Goal: Communication & Community: Answer question/provide support

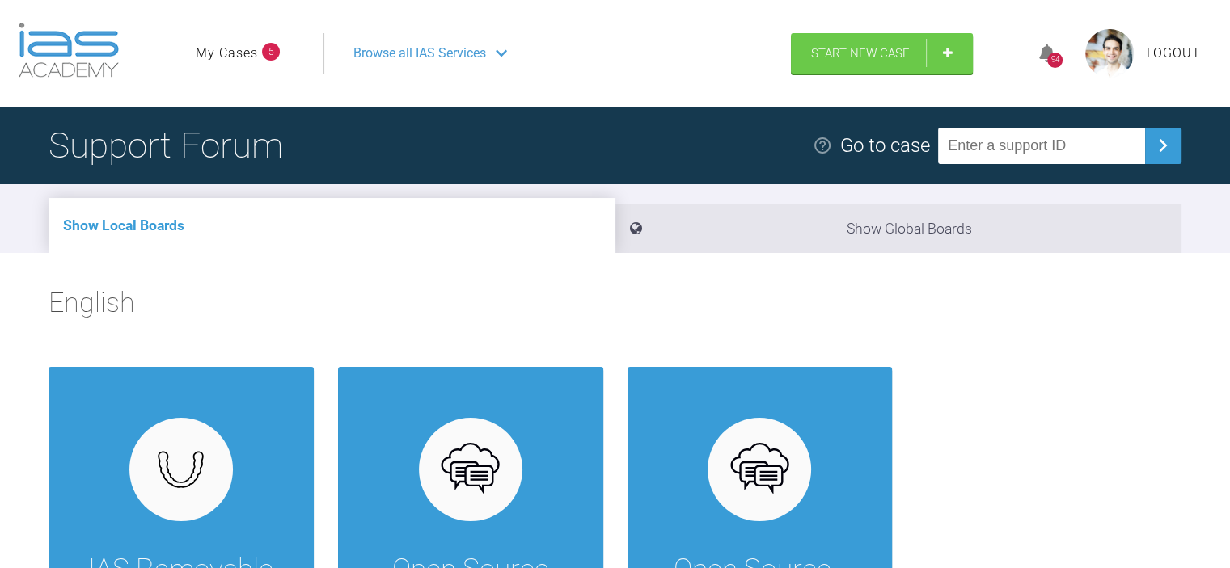
click at [236, 54] on link "My Cases" at bounding box center [227, 53] width 62 height 21
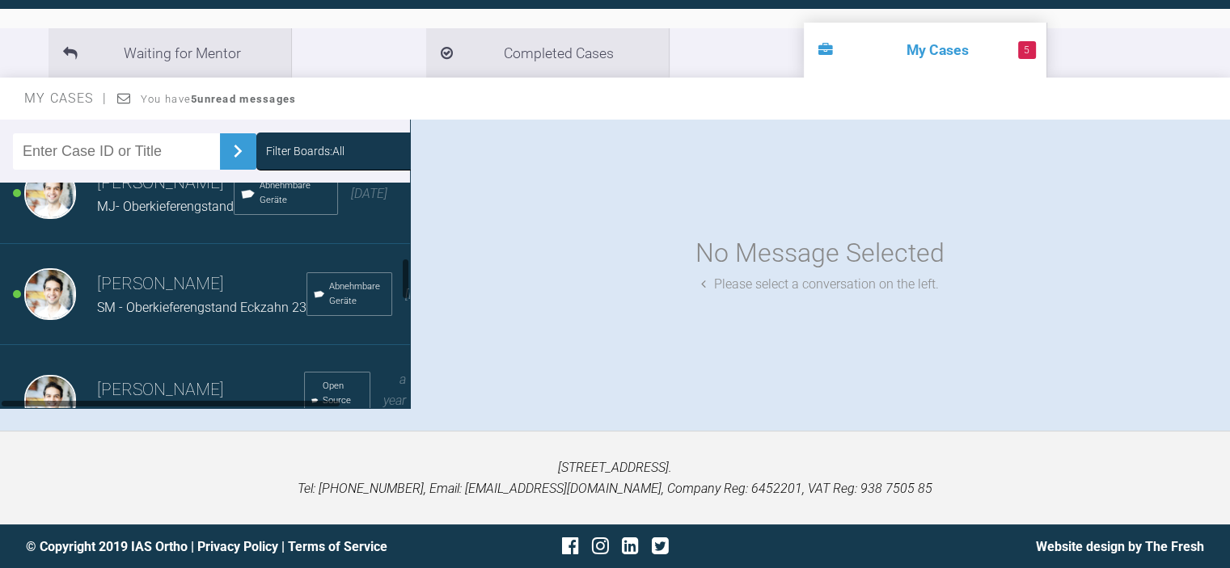
scroll to position [220, 0]
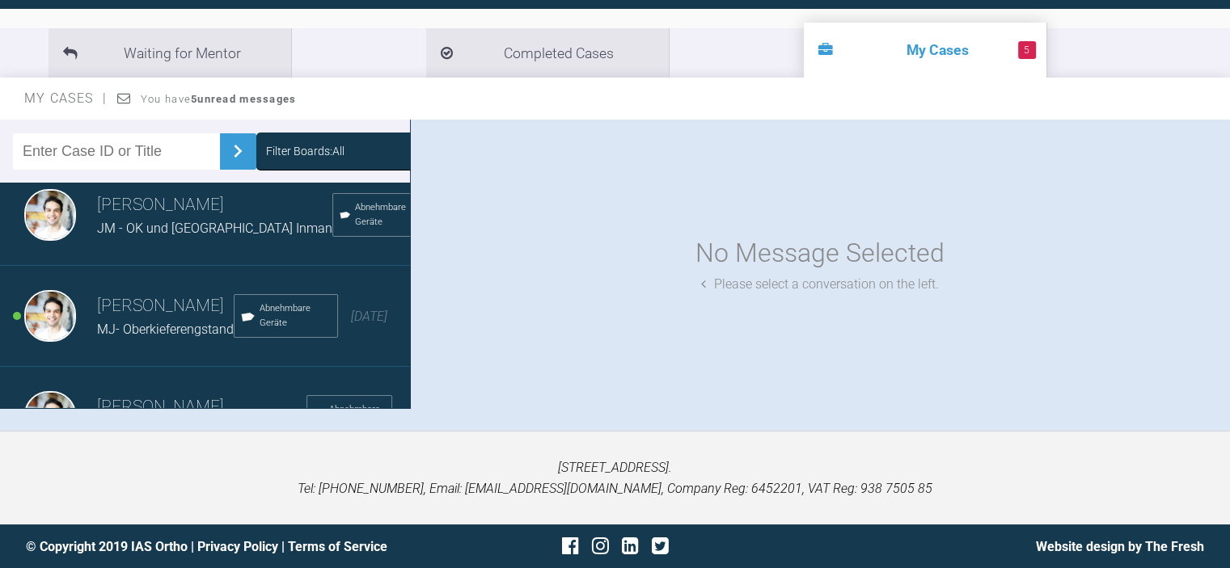
click at [188, 337] on span "MJ- Oberkieferengstand" at bounding box center [165, 329] width 137 height 15
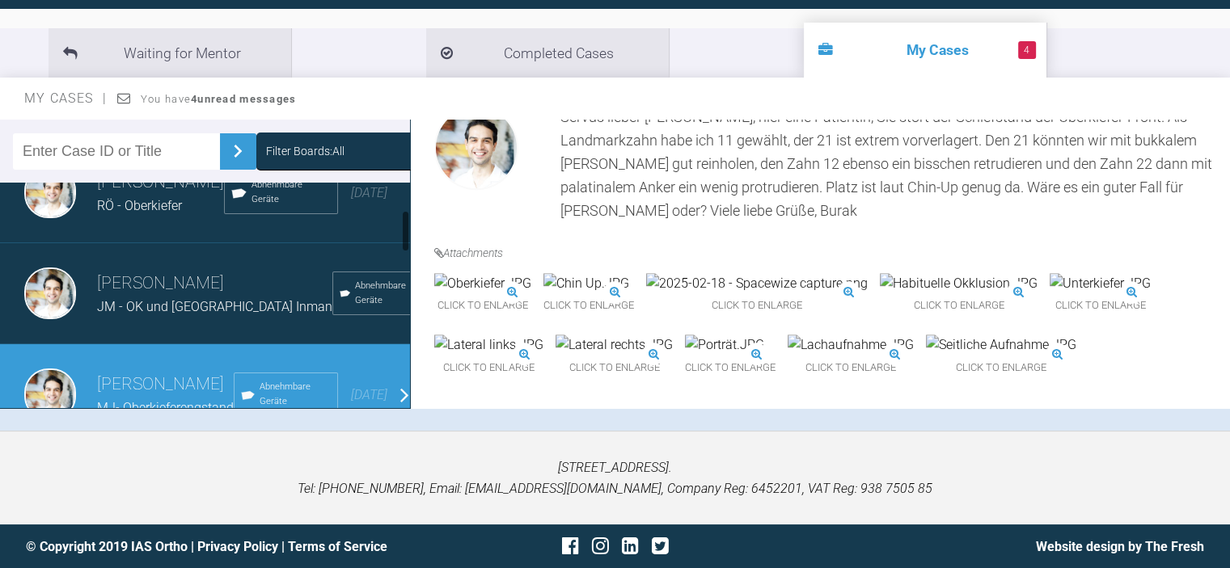
scroll to position [139, 0]
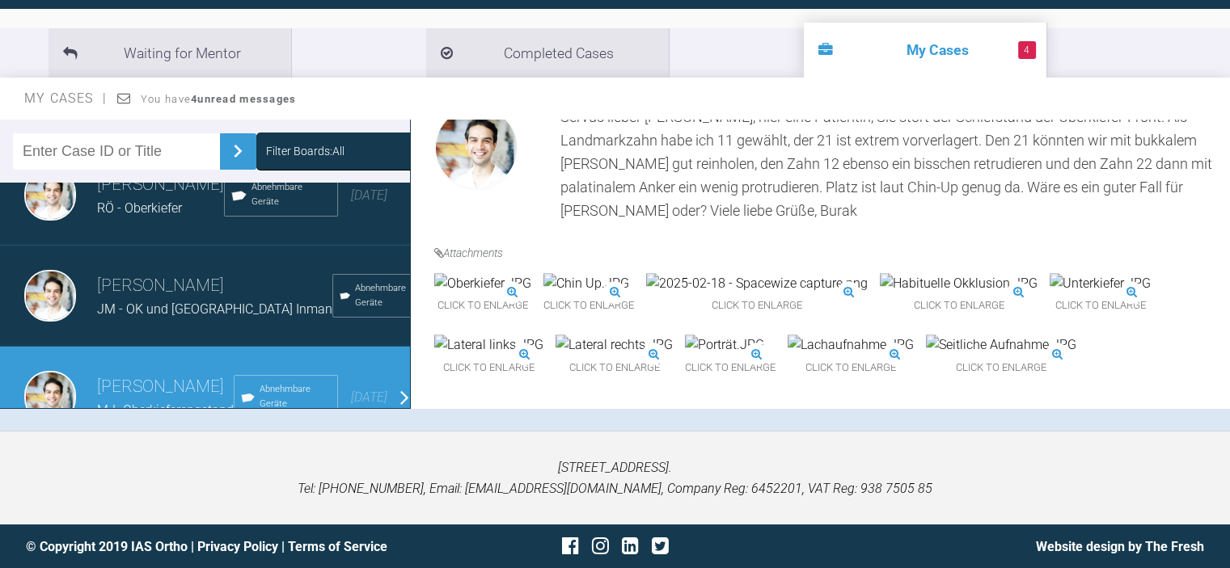
click at [154, 317] on span "JM - OK und UK Inman" at bounding box center [214, 309] width 235 height 15
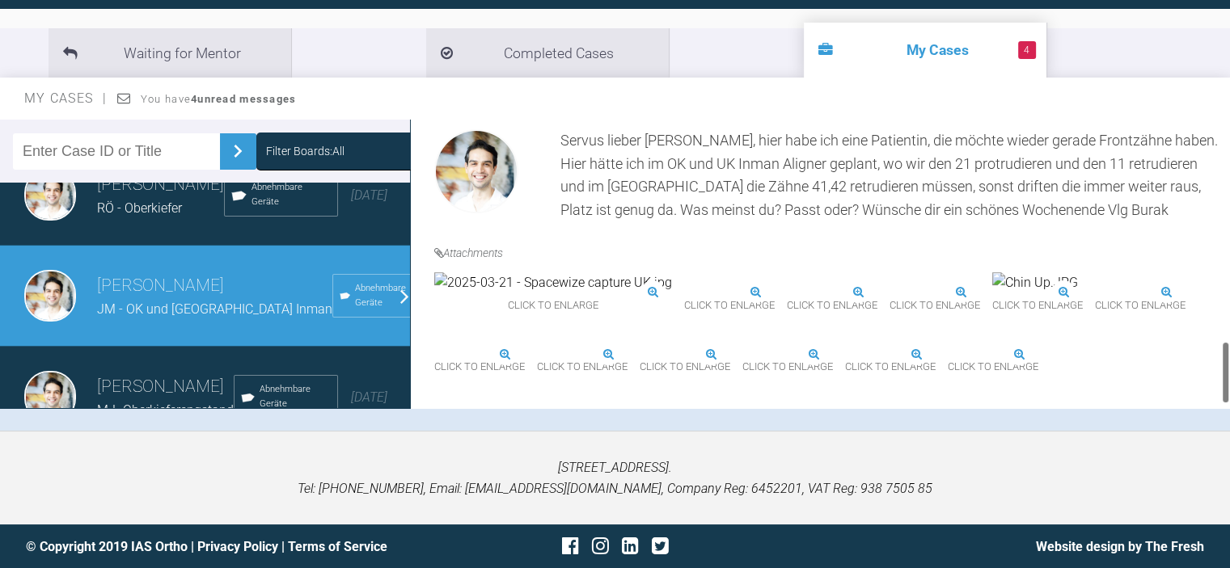
scroll to position [1031, 0]
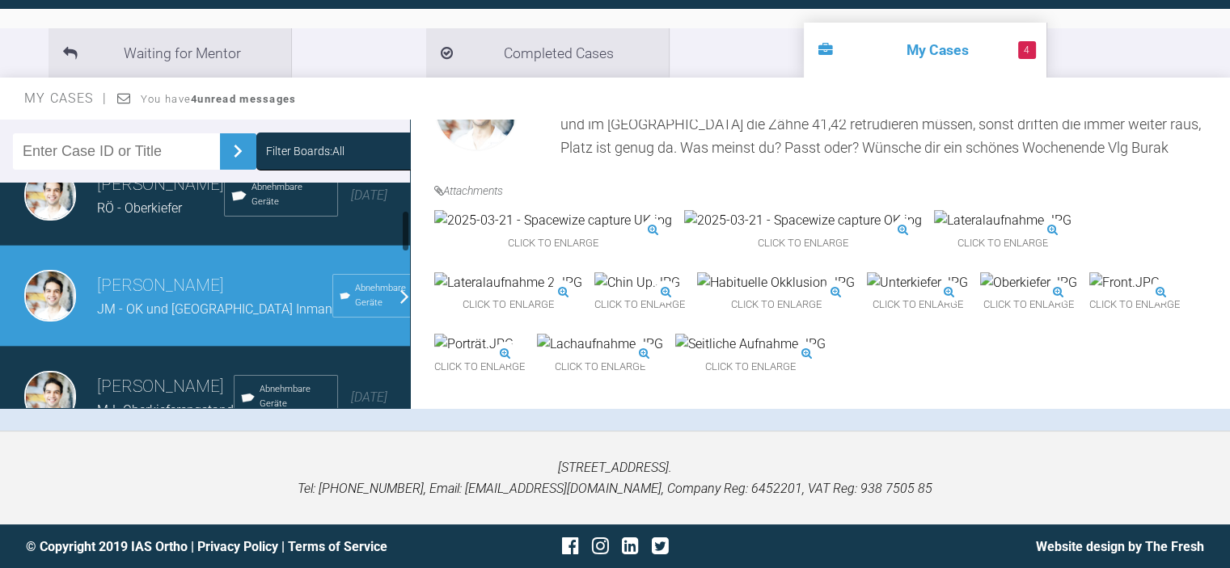
click at [401, 306] on div at bounding box center [405, 296] width 9 height 226
click at [391, 308] on div "Dr. Burak Kusche JM - OK und UK Inman Abnehmbare Geräte 6 months ago" at bounding box center [211, 296] width 422 height 101
click at [133, 300] on h3 "Dr. Burak Kusche" at bounding box center [214, 285] width 235 height 27
click at [137, 317] on span "JM - OK und UK Inman" at bounding box center [214, 309] width 235 height 15
click at [355, 309] on span "Abnehmbare Geräte" at bounding box center [383, 295] width 56 height 29
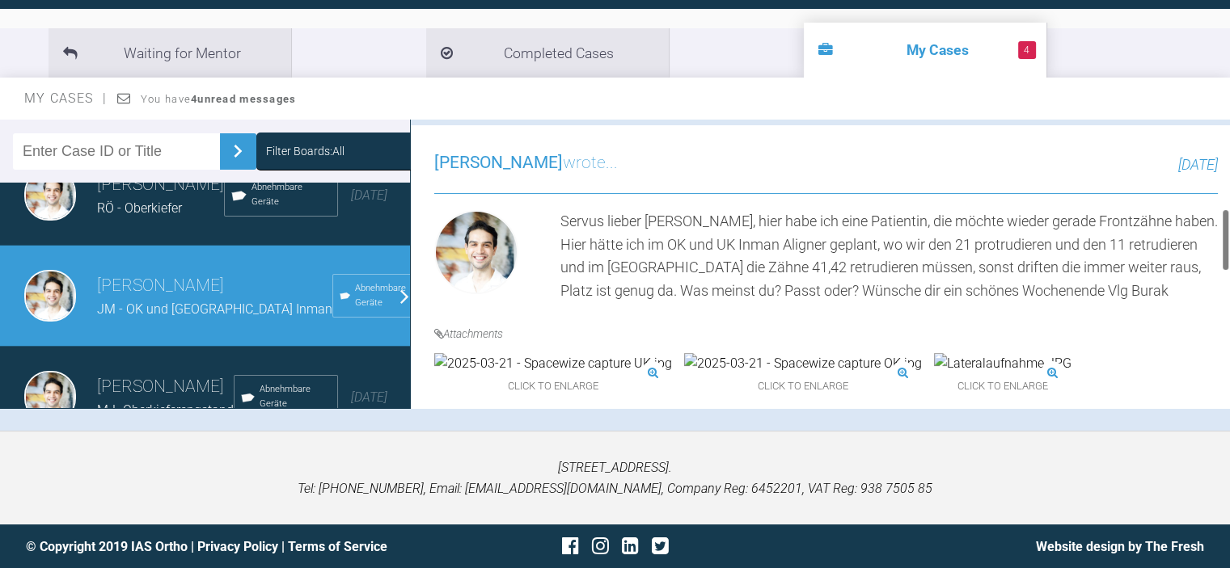
scroll to position [384, 0]
click at [469, 167] on span "Dr. Burak Kusche" at bounding box center [498, 165] width 129 height 19
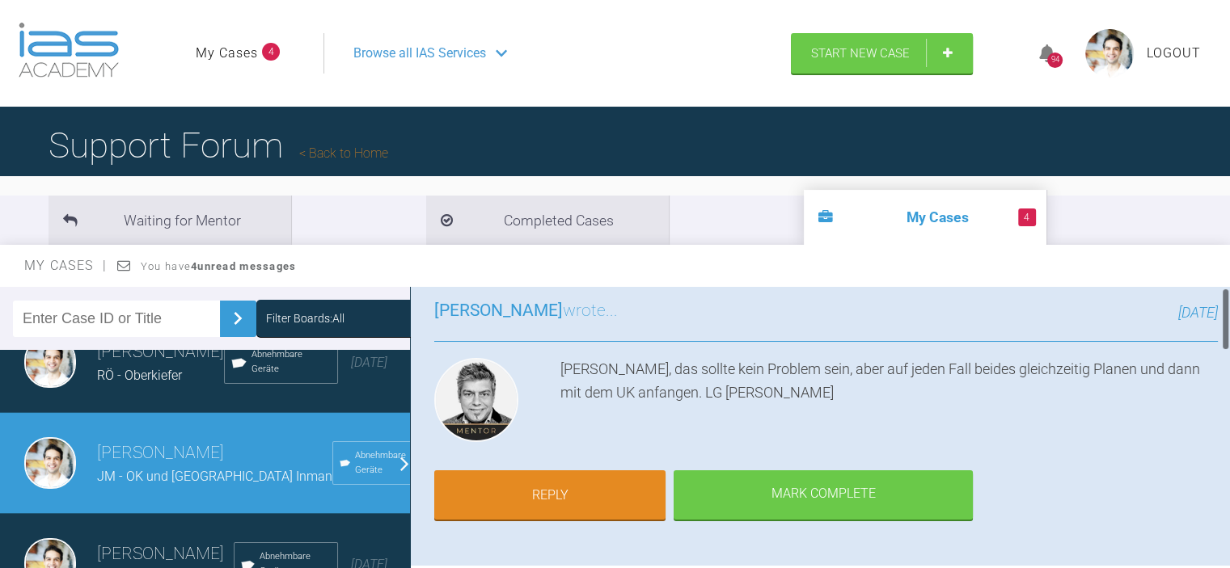
scroll to position [243, 0]
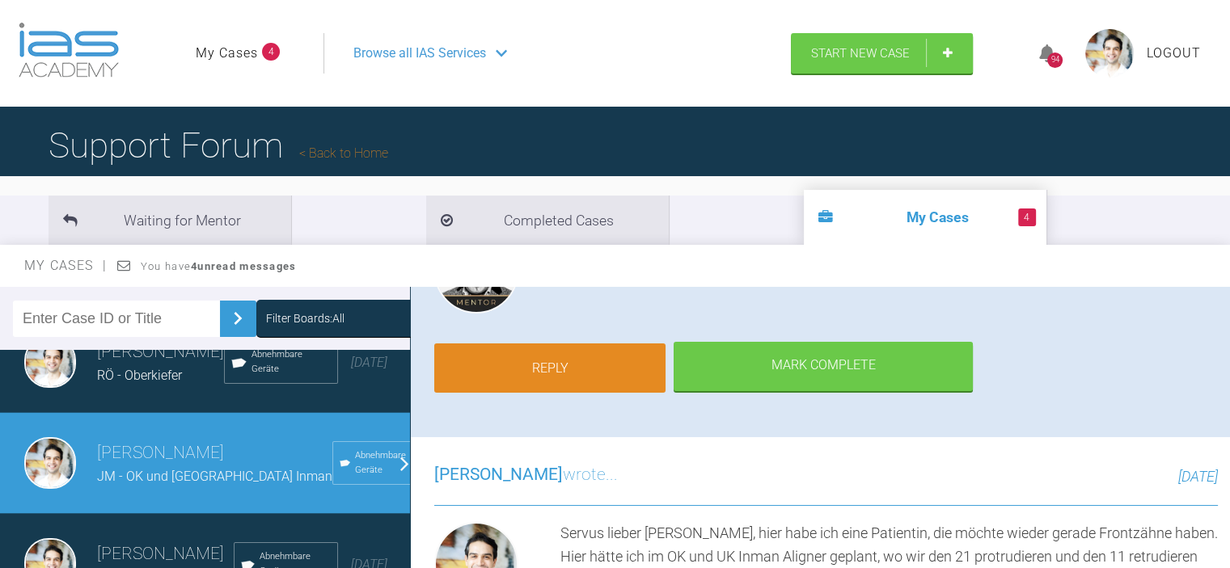
click at [517, 368] on link "Reply" at bounding box center [549, 369] width 231 height 50
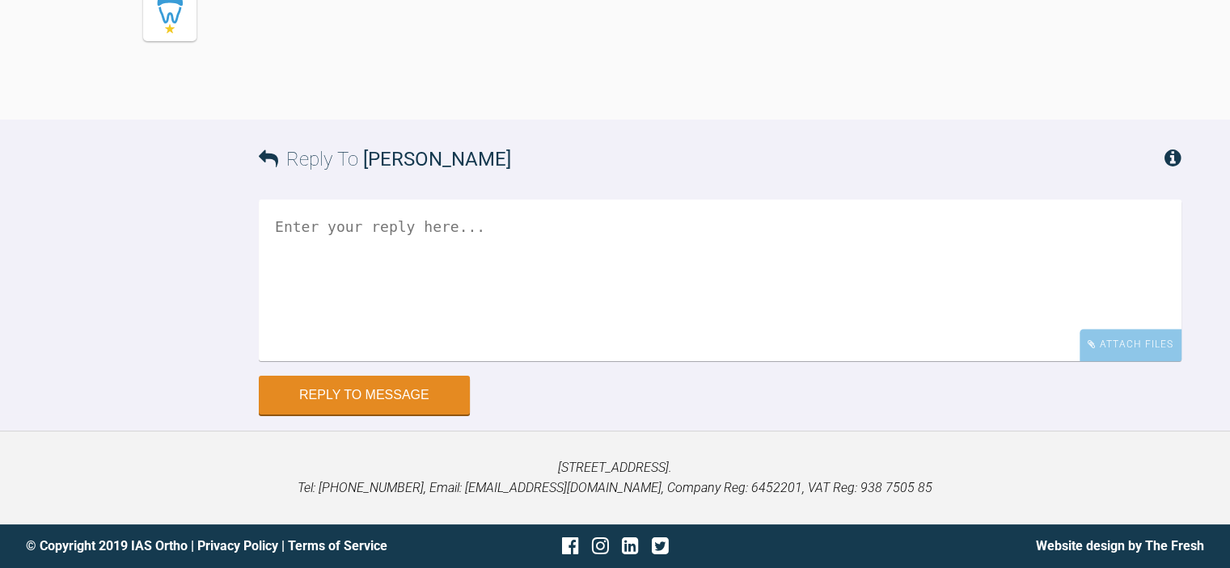
scroll to position [1729, 0]
click at [469, 255] on textarea at bounding box center [720, 281] width 923 height 162
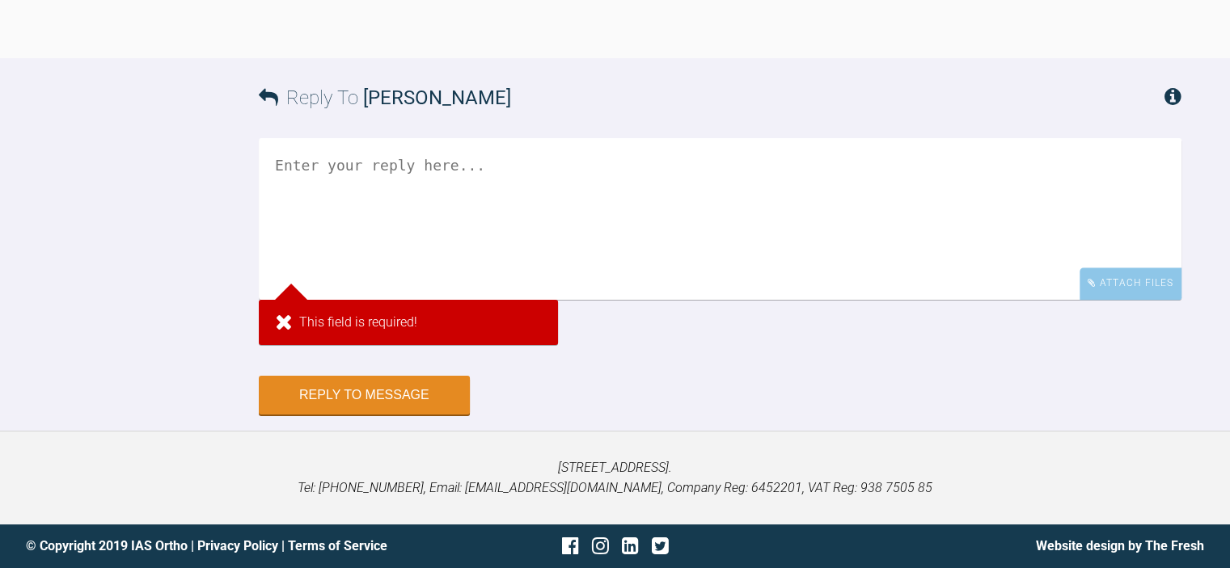
click at [424, 217] on textarea at bounding box center [720, 219] width 923 height 162
click at [358, 234] on textarea at bounding box center [720, 219] width 923 height 162
click at [293, 229] on textarea at bounding box center [720, 219] width 923 height 162
